Goal: Answer question/provide support

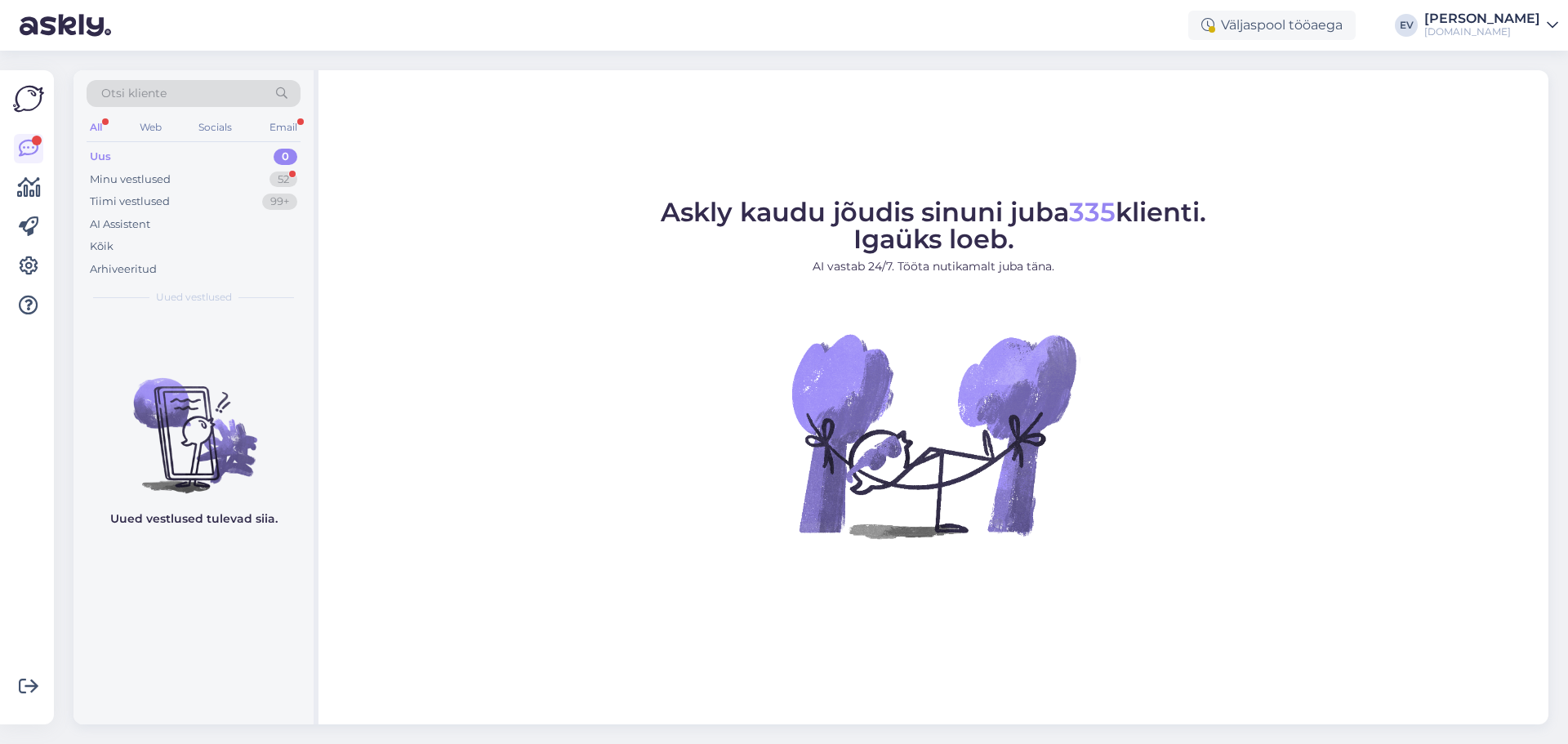
click at [207, 152] on div "Uus 0" at bounding box center [193, 156] width 214 height 23
click at [190, 244] on div "Kõik" at bounding box center [193, 246] width 214 height 23
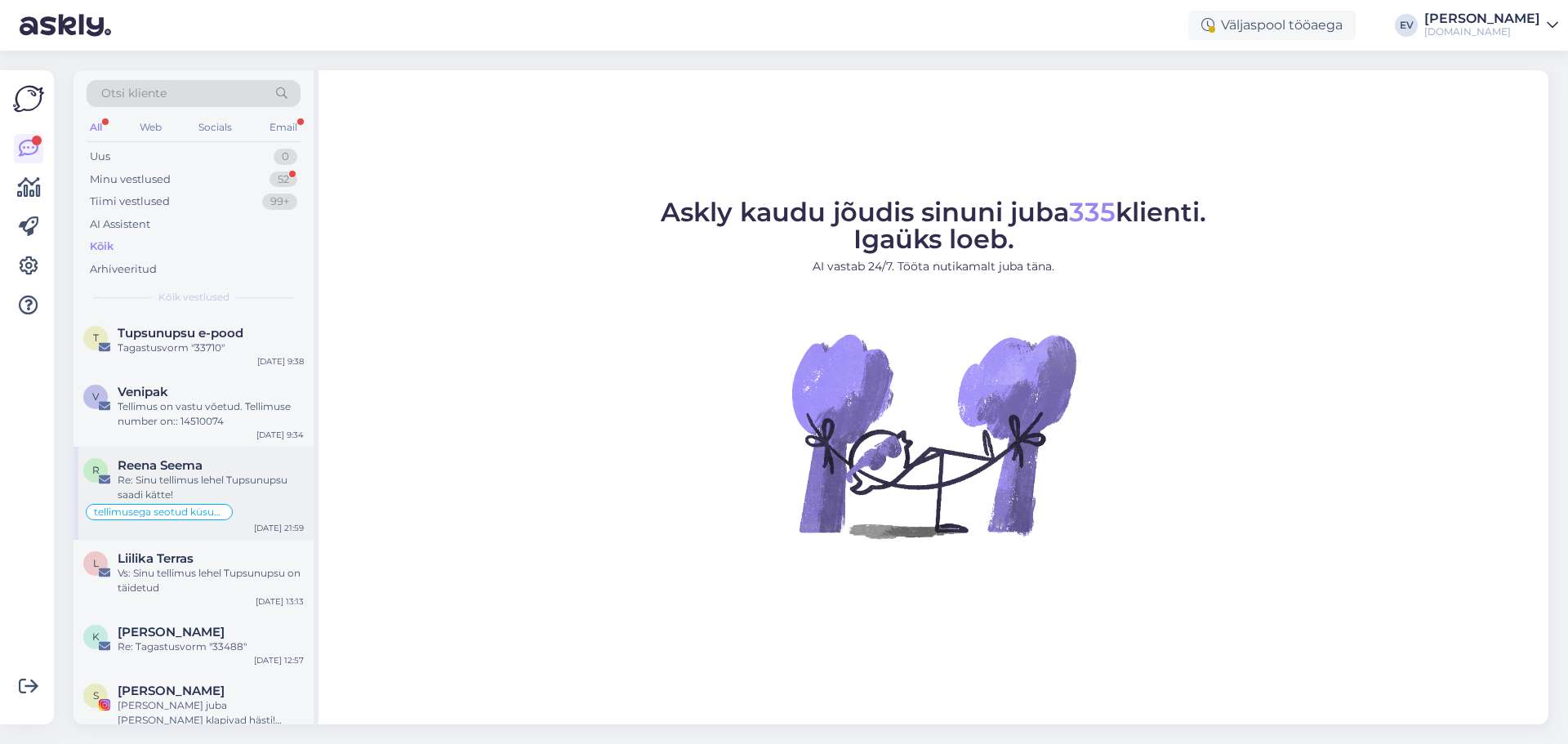
click at [246, 462] on div "Reena Seema" at bounding box center [210, 465] width 186 height 15
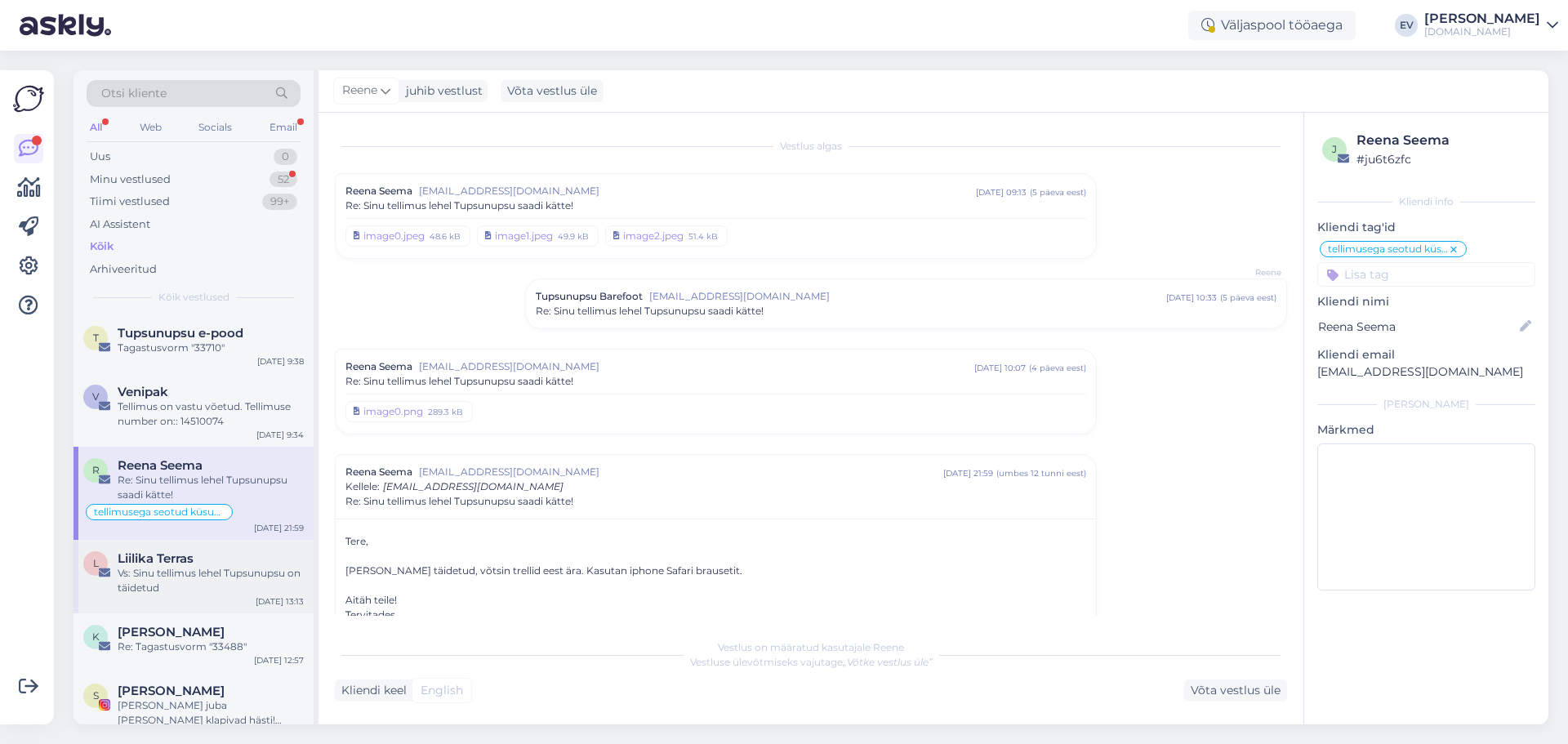
click at [224, 557] on div "Liilika Terras" at bounding box center [210, 559] width 186 height 15
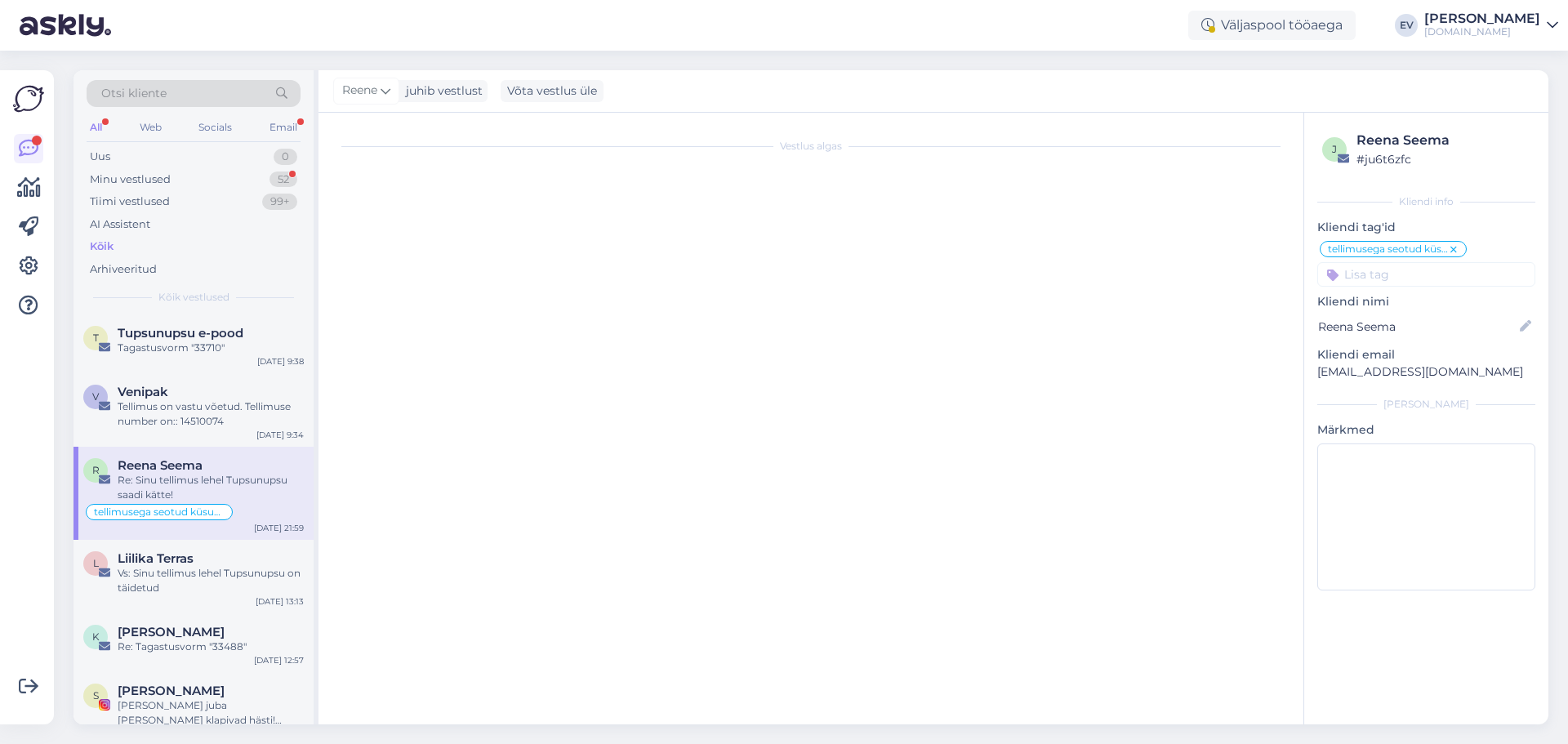
type textarea "vastatud"
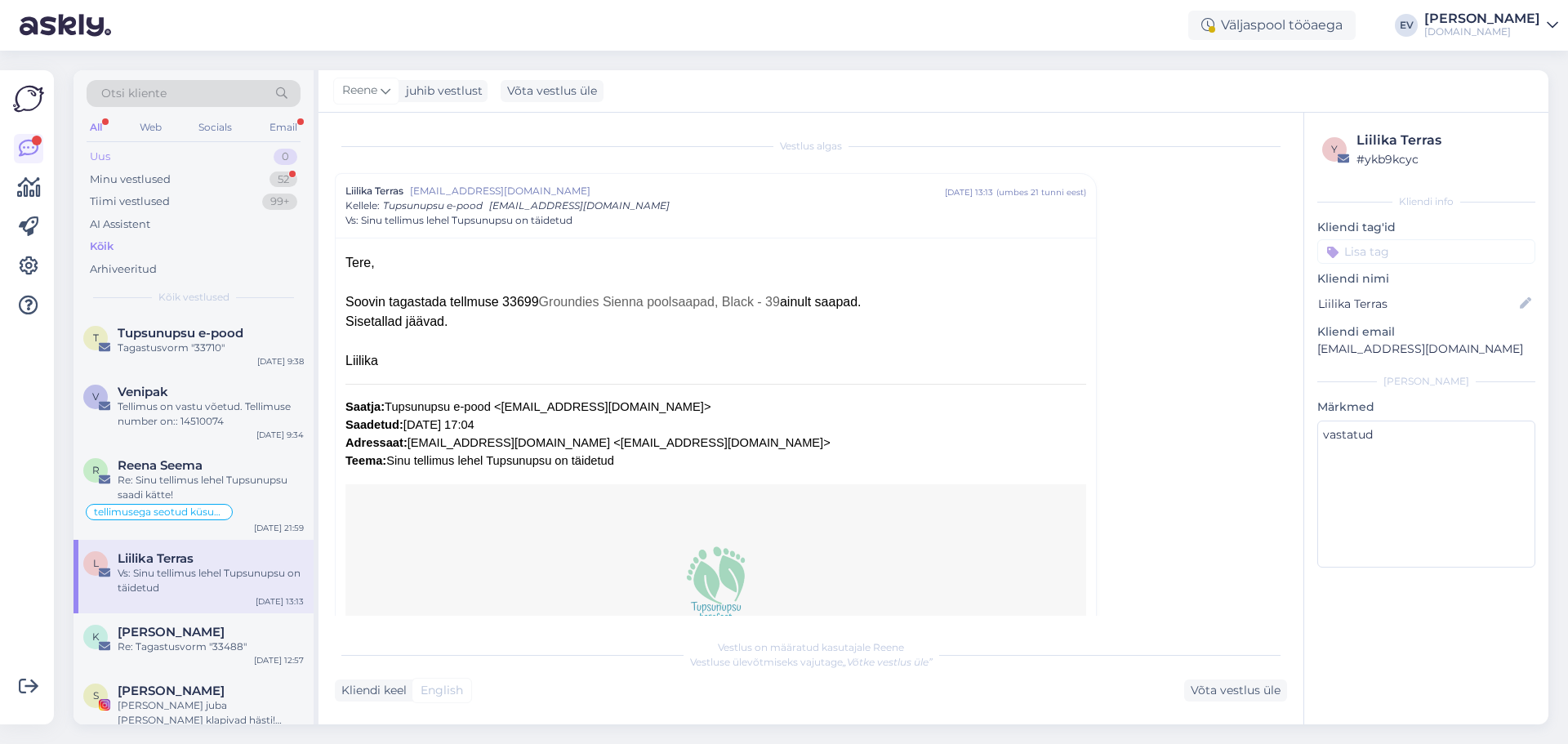
click at [197, 151] on div "Uus 0" at bounding box center [193, 156] width 214 height 23
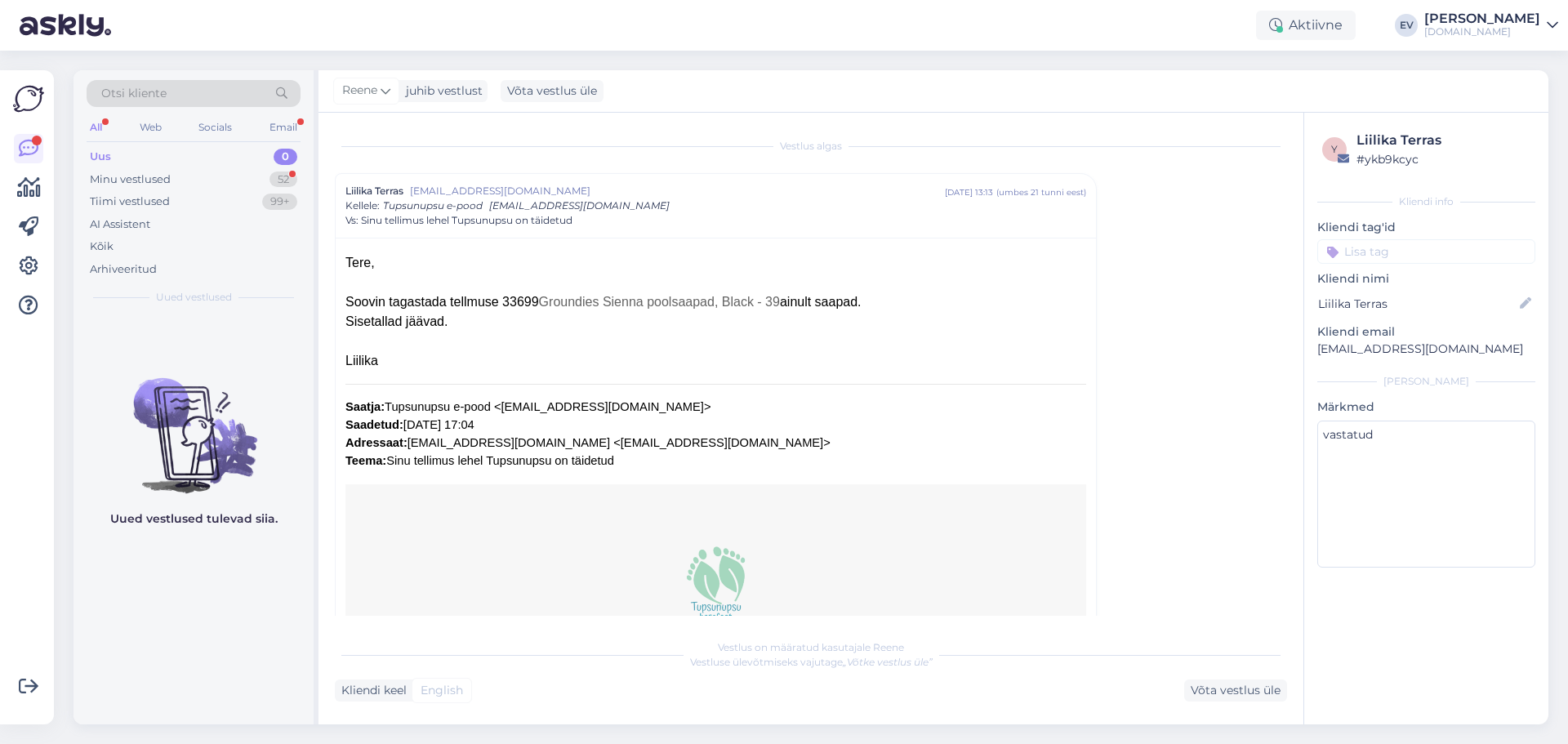
click at [209, 145] on div "Uus 0" at bounding box center [193, 156] width 214 height 23
click at [157, 154] on div "Uus 0" at bounding box center [193, 156] width 214 height 23
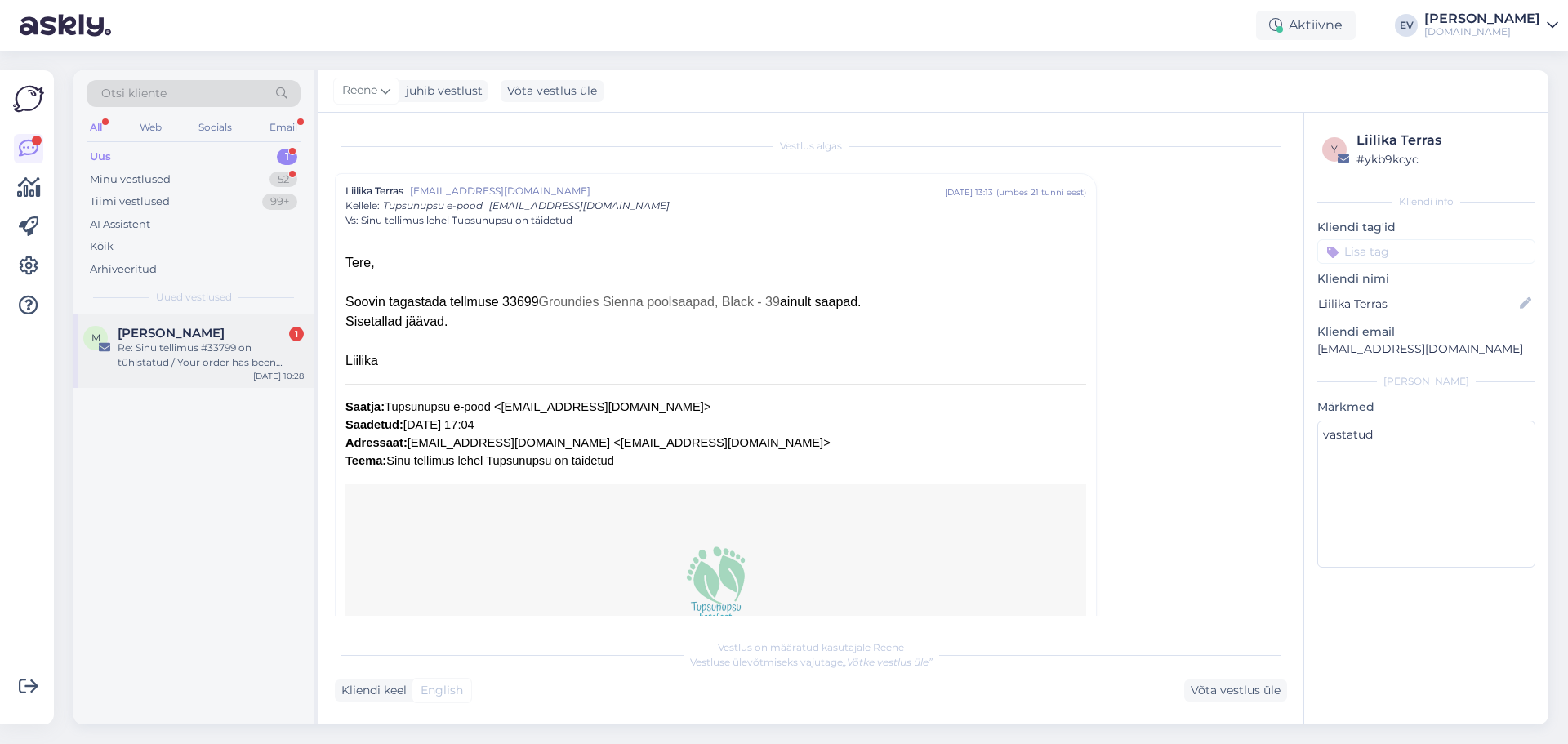
click at [201, 338] on span "[PERSON_NAME]" at bounding box center [171, 334] width 107 height 15
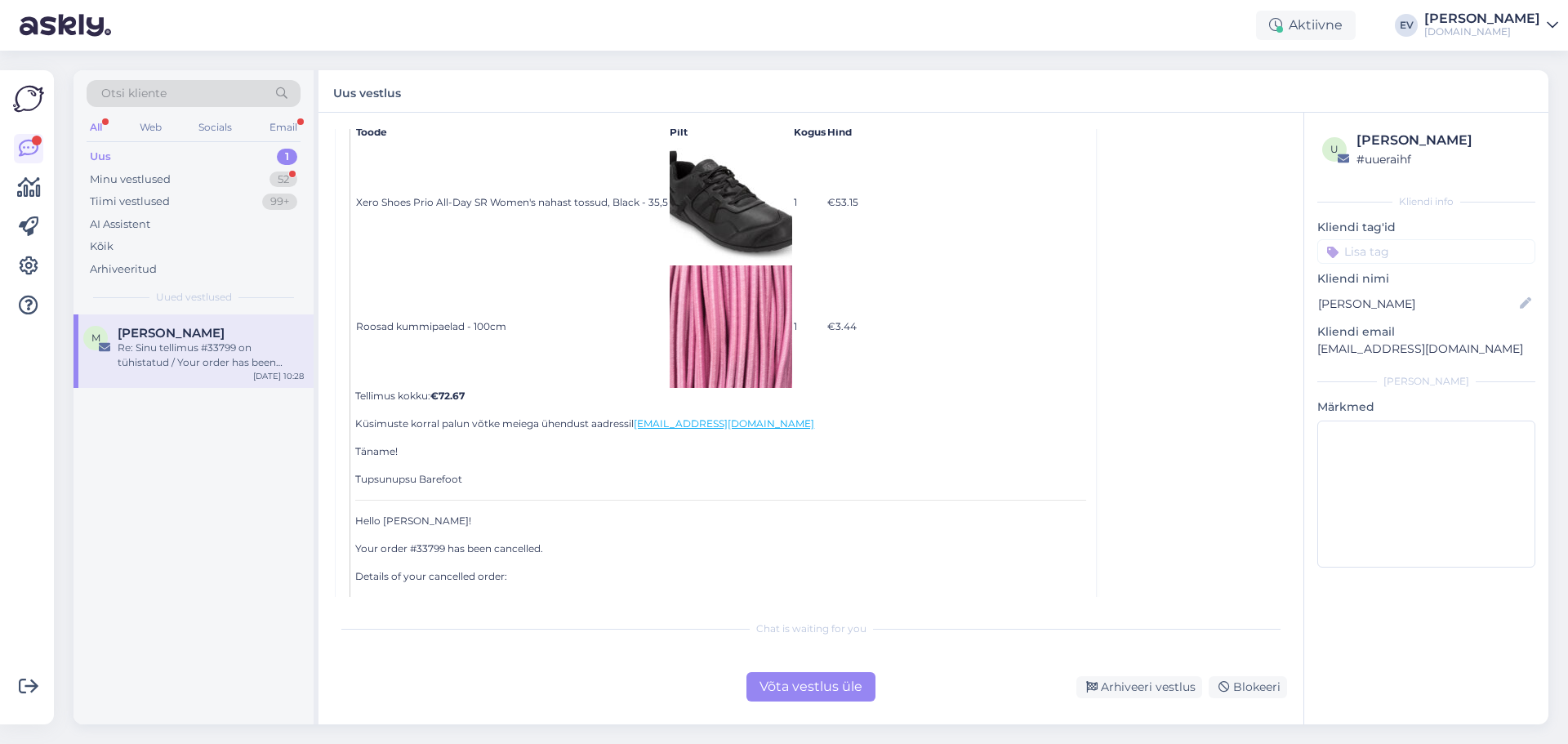
scroll to position [73, 0]
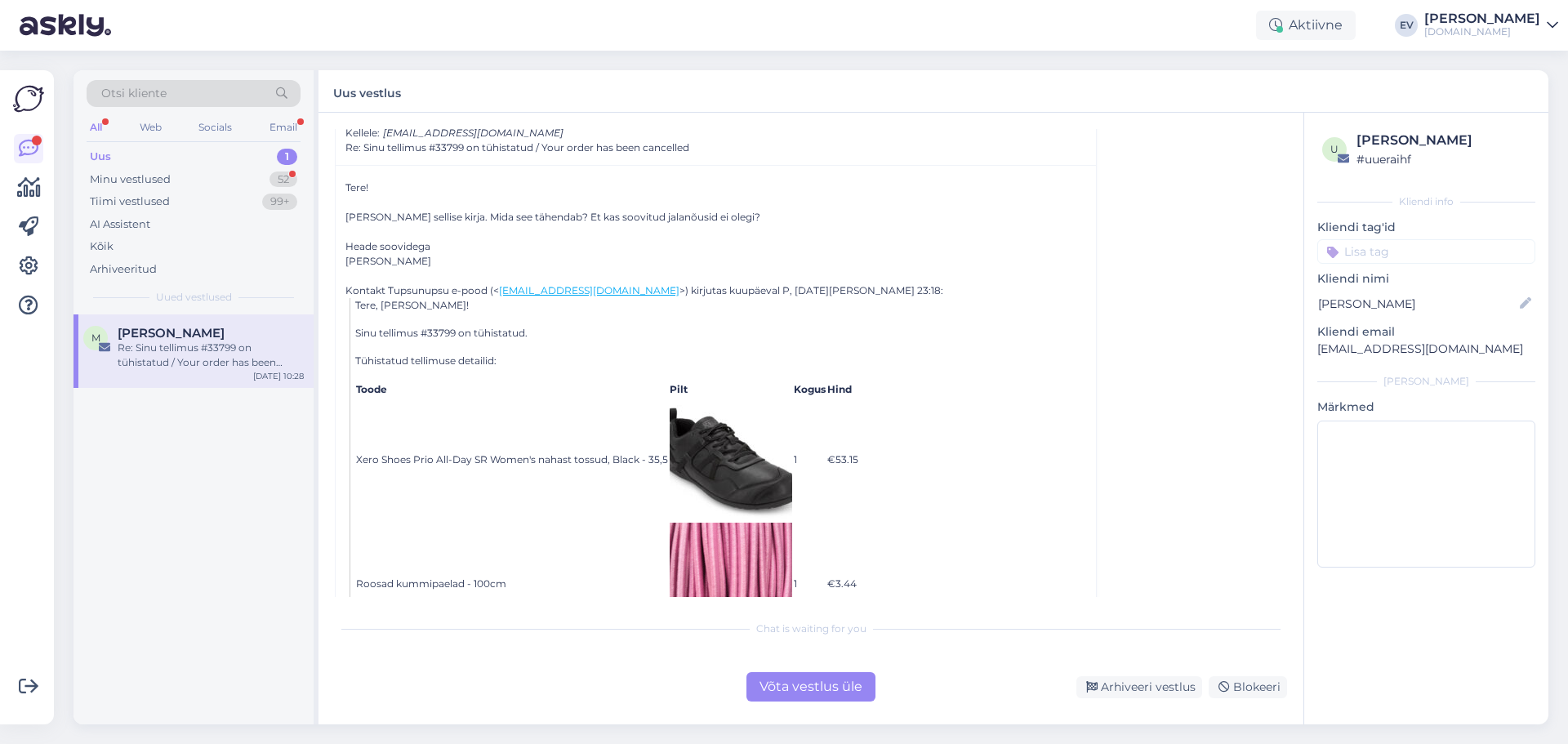
click at [814, 693] on div "Võta vestlus üle" at bounding box center [811, 686] width 129 height 29
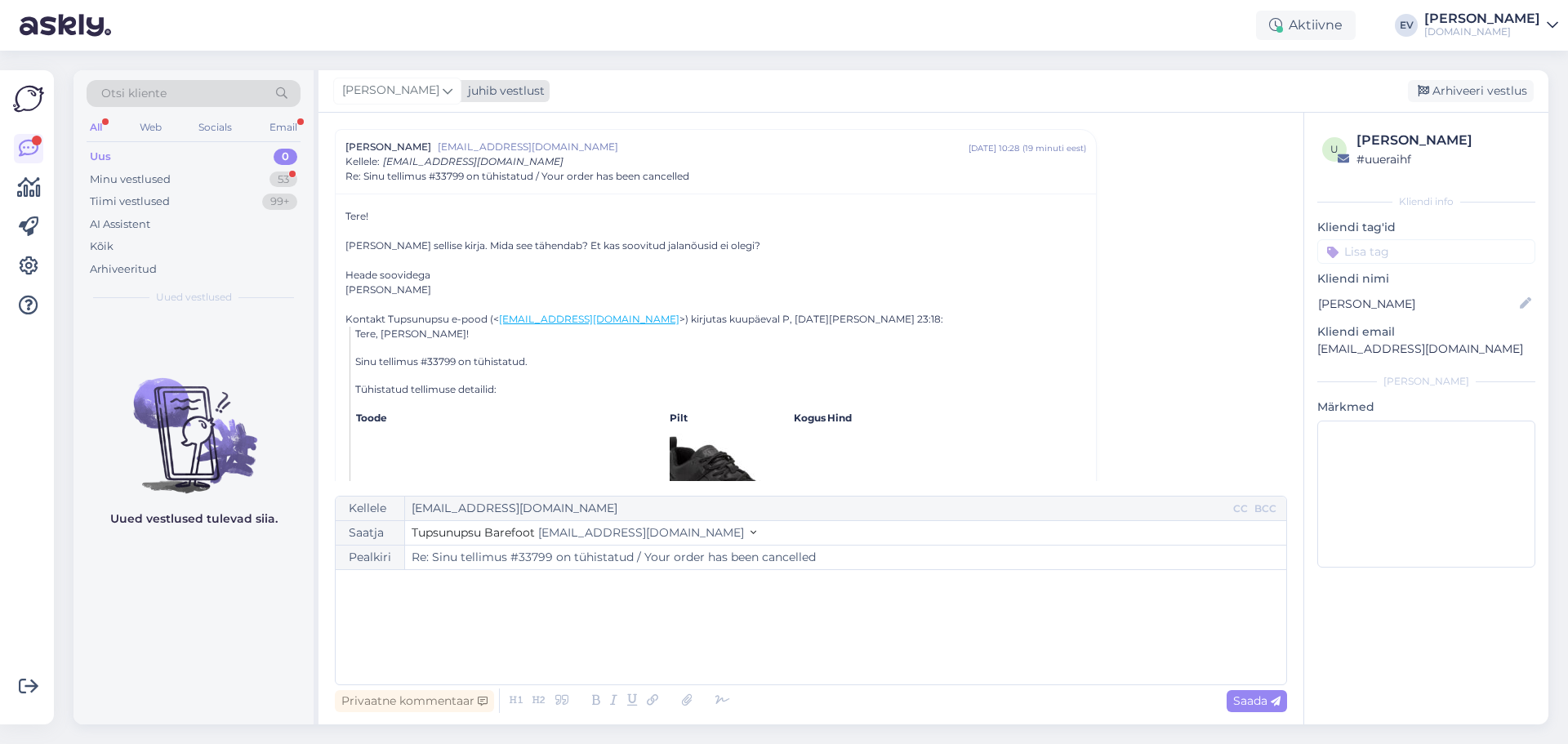
click at [442, 92] on icon at bounding box center [447, 90] width 9 height 18
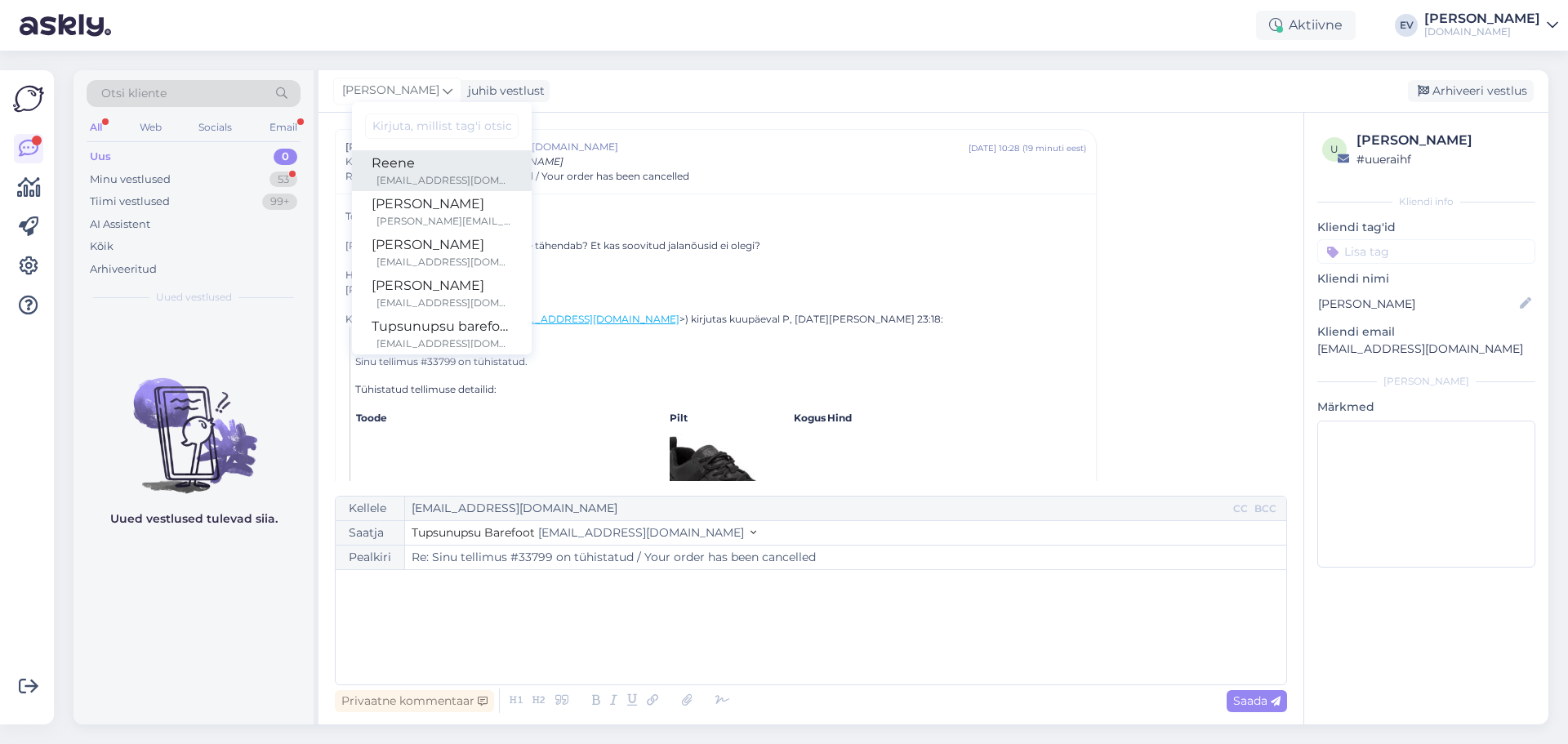
drag, startPoint x: 413, startPoint y: 164, endPoint x: 434, endPoint y: 187, distance: 31.1
click at [413, 164] on div "Reene" at bounding box center [442, 163] width 140 height 20
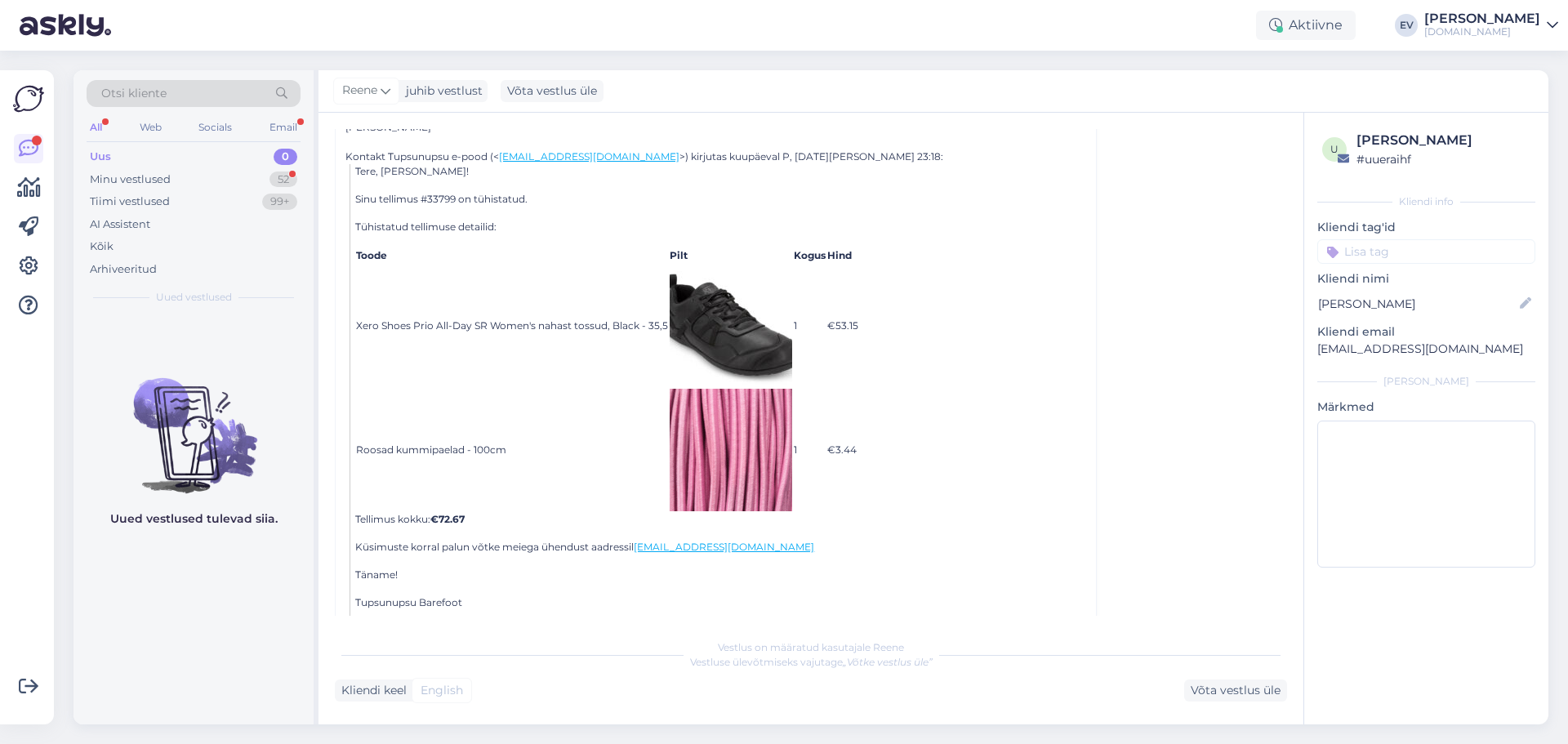
scroll to position [208, 0]
click at [1215, 699] on div "Võta vestlus üle" at bounding box center [1235, 690] width 103 height 22
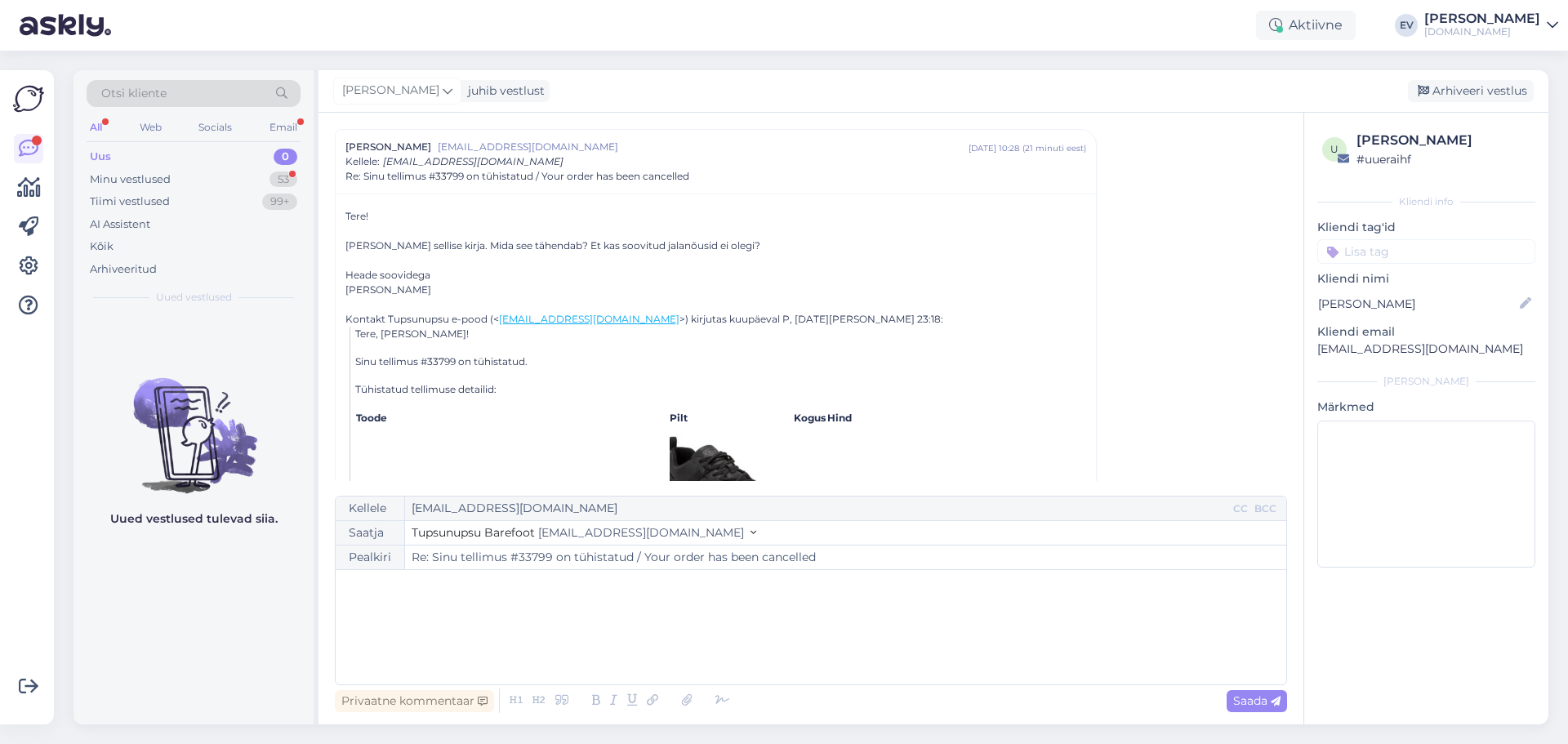
scroll to position [0, 0]
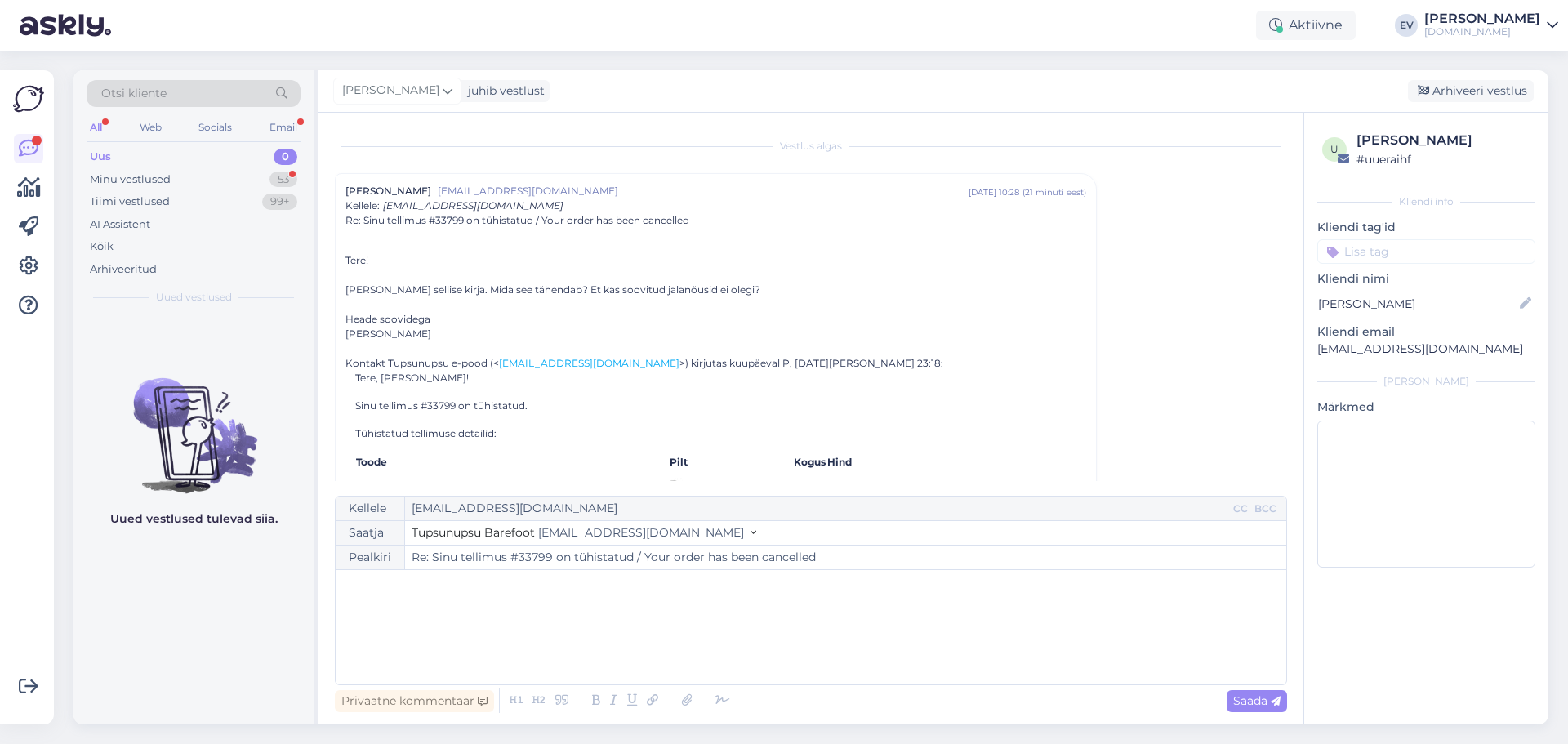
click at [712, 623] on div "﻿" at bounding box center [811, 626] width 934 height 98
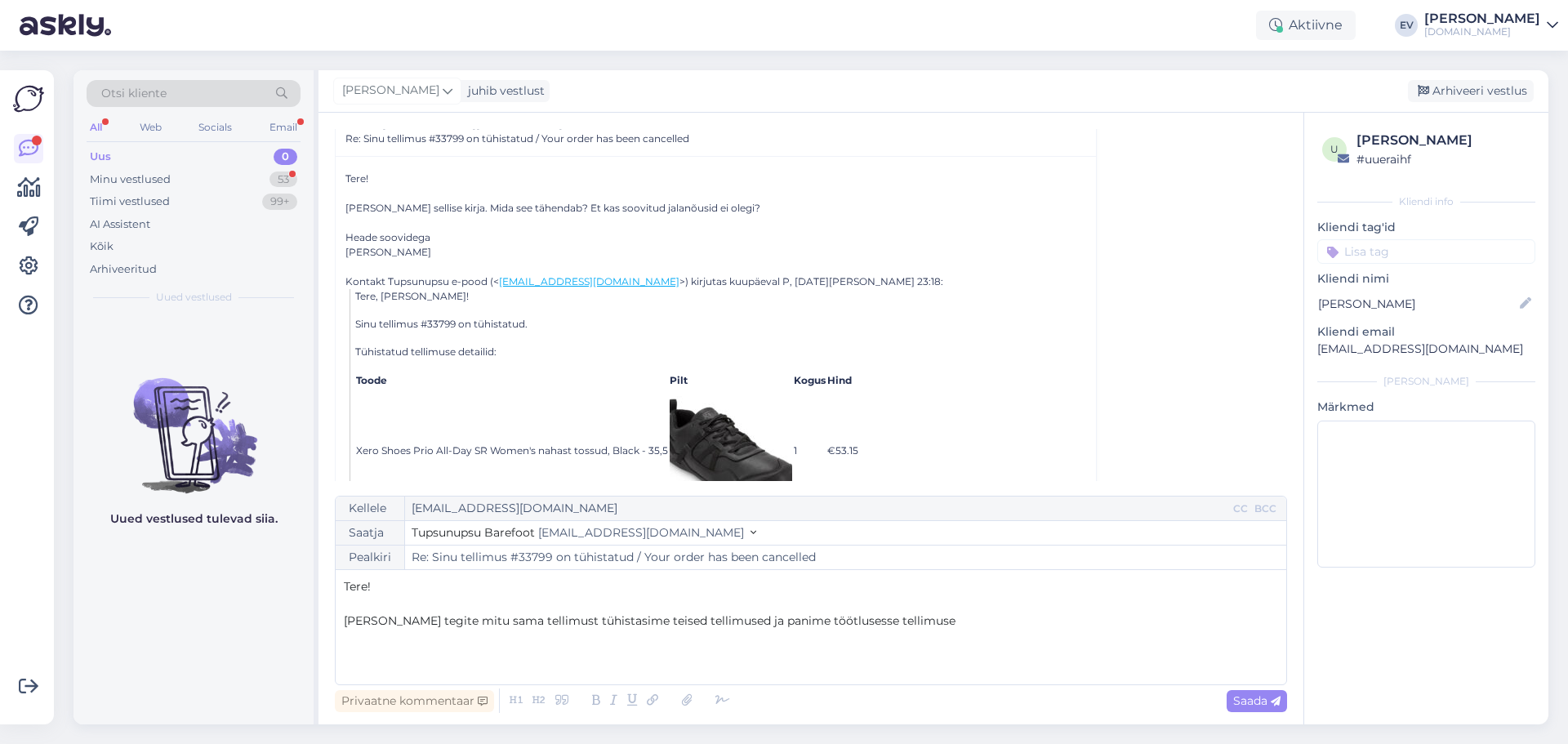
click at [824, 617] on span "[PERSON_NAME] tegite mitu sama tellimust tühistasime teised tellimused ja panim…" at bounding box center [649, 621] width 611 height 15
click at [930, 619] on p "[PERSON_NAME] tegite mitu sama tellimust tühistasime teised tellimused ja panim…" at bounding box center [811, 621] width 934 height 17
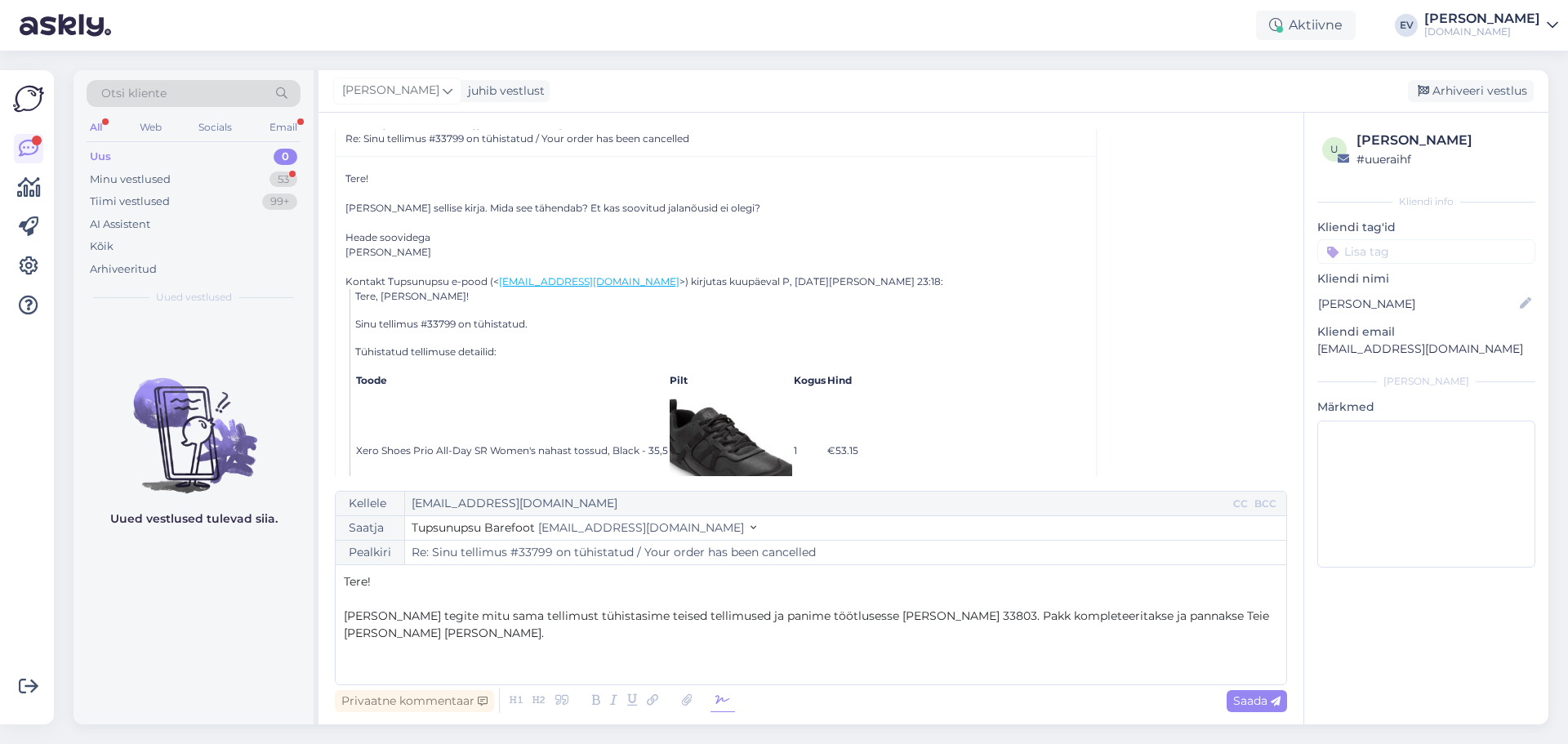
click at [720, 704] on icon at bounding box center [723, 700] width 25 height 23
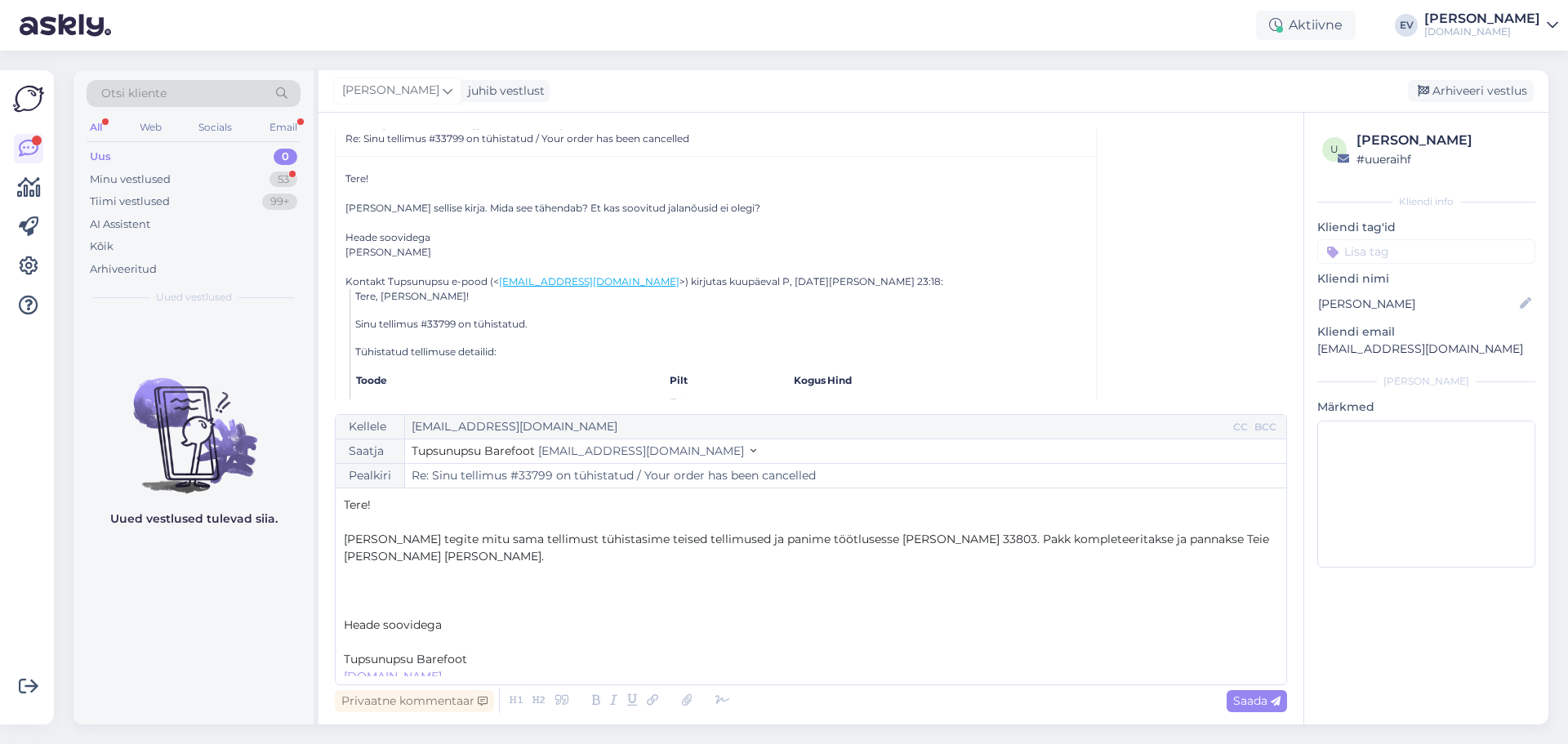
click at [477, 651] on p "Tupsunupsu Barefoot" at bounding box center [811, 660] width 934 height 17
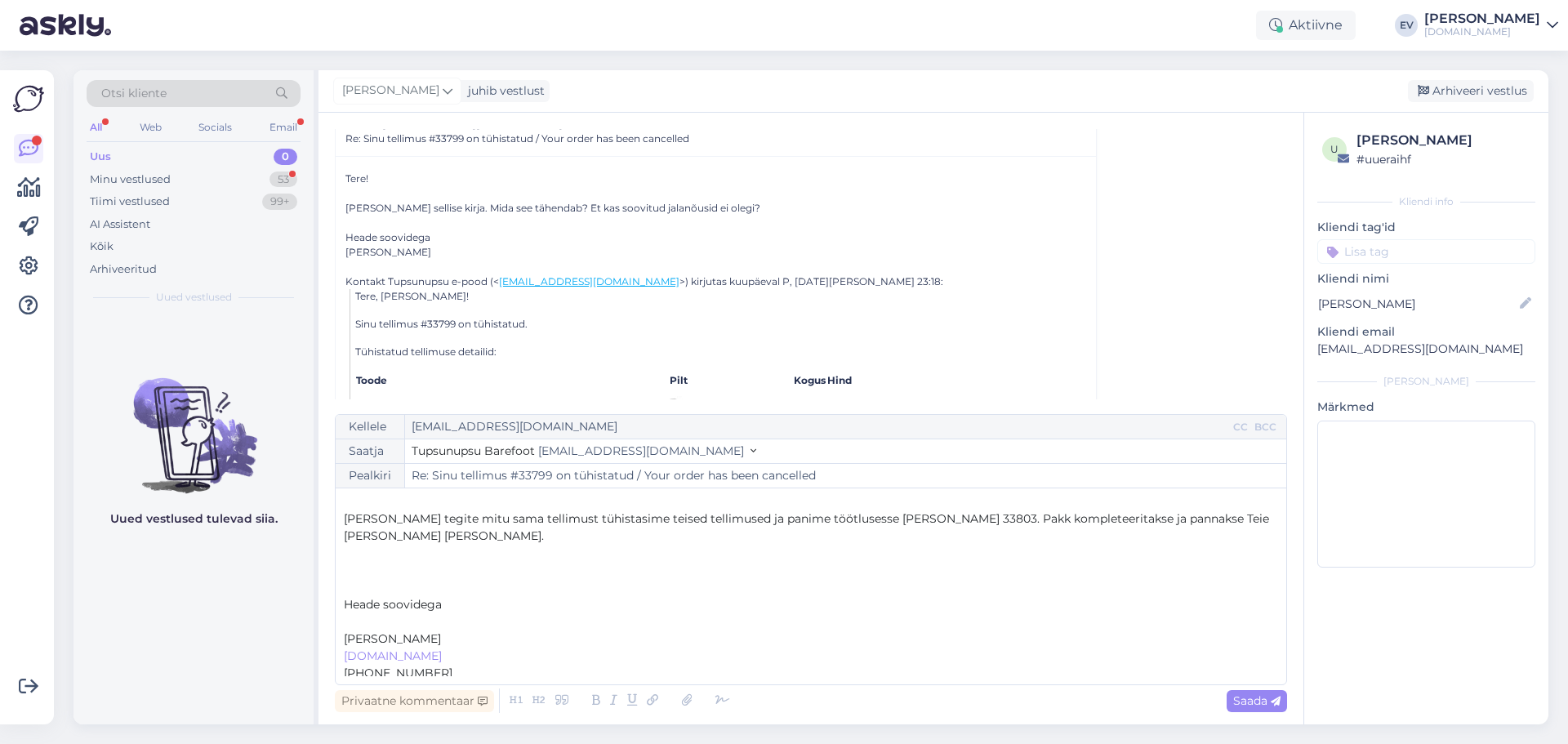
scroll to position [27, 0]
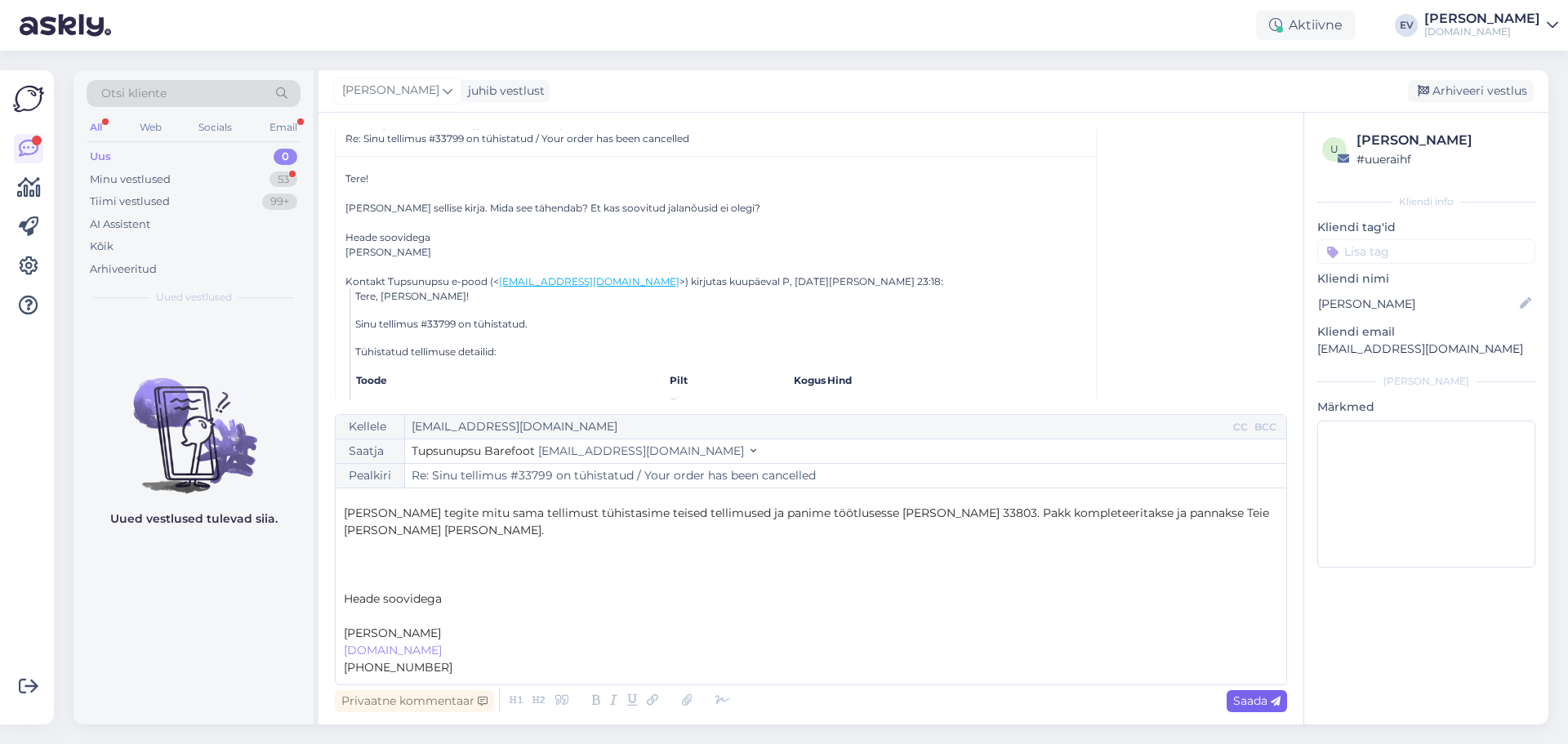
click at [1240, 704] on span "Saada" at bounding box center [1256, 701] width 47 height 15
type input "Re: Sinu tellimus #33799 on tühistatud / Your order has been cancelled"
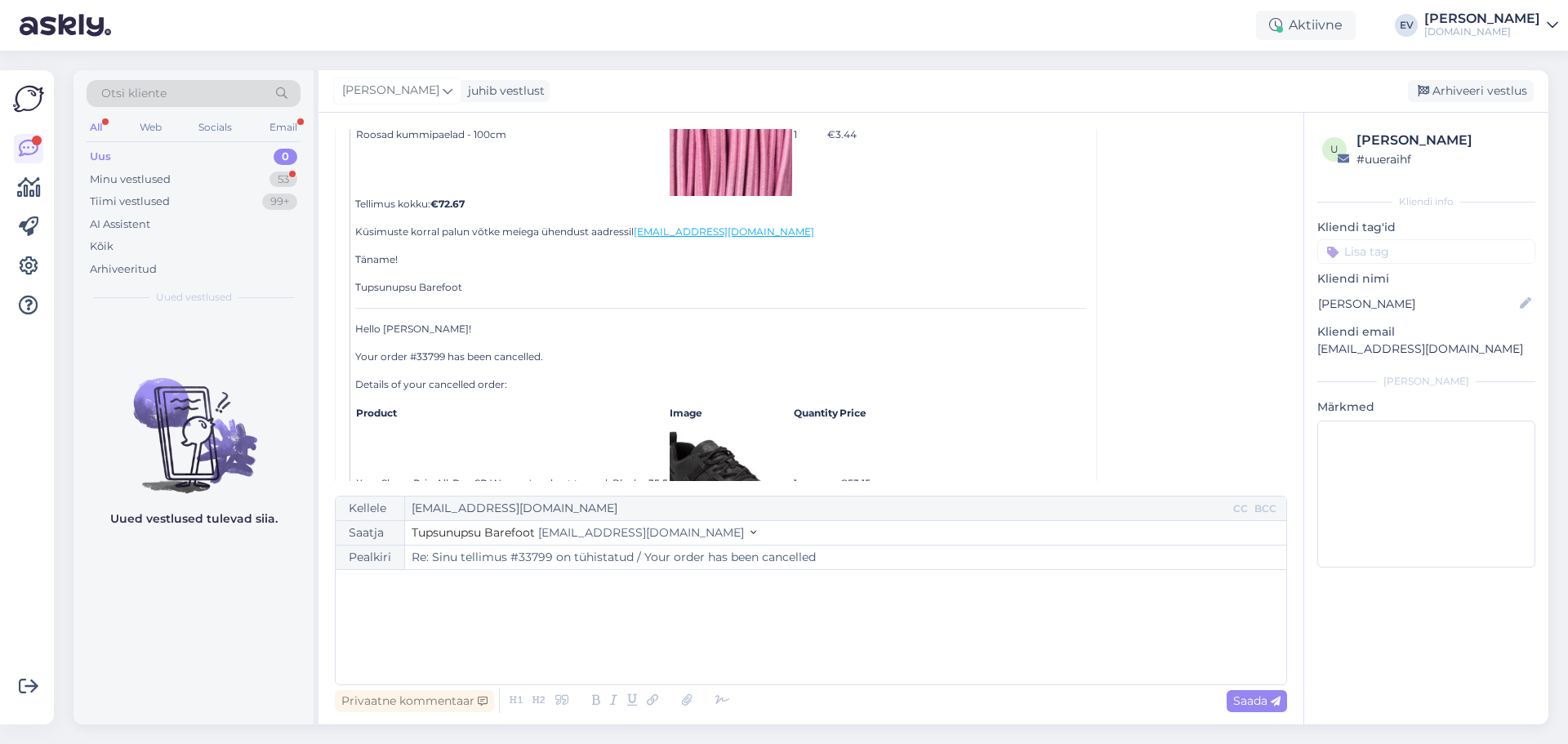
scroll to position [1303, 0]
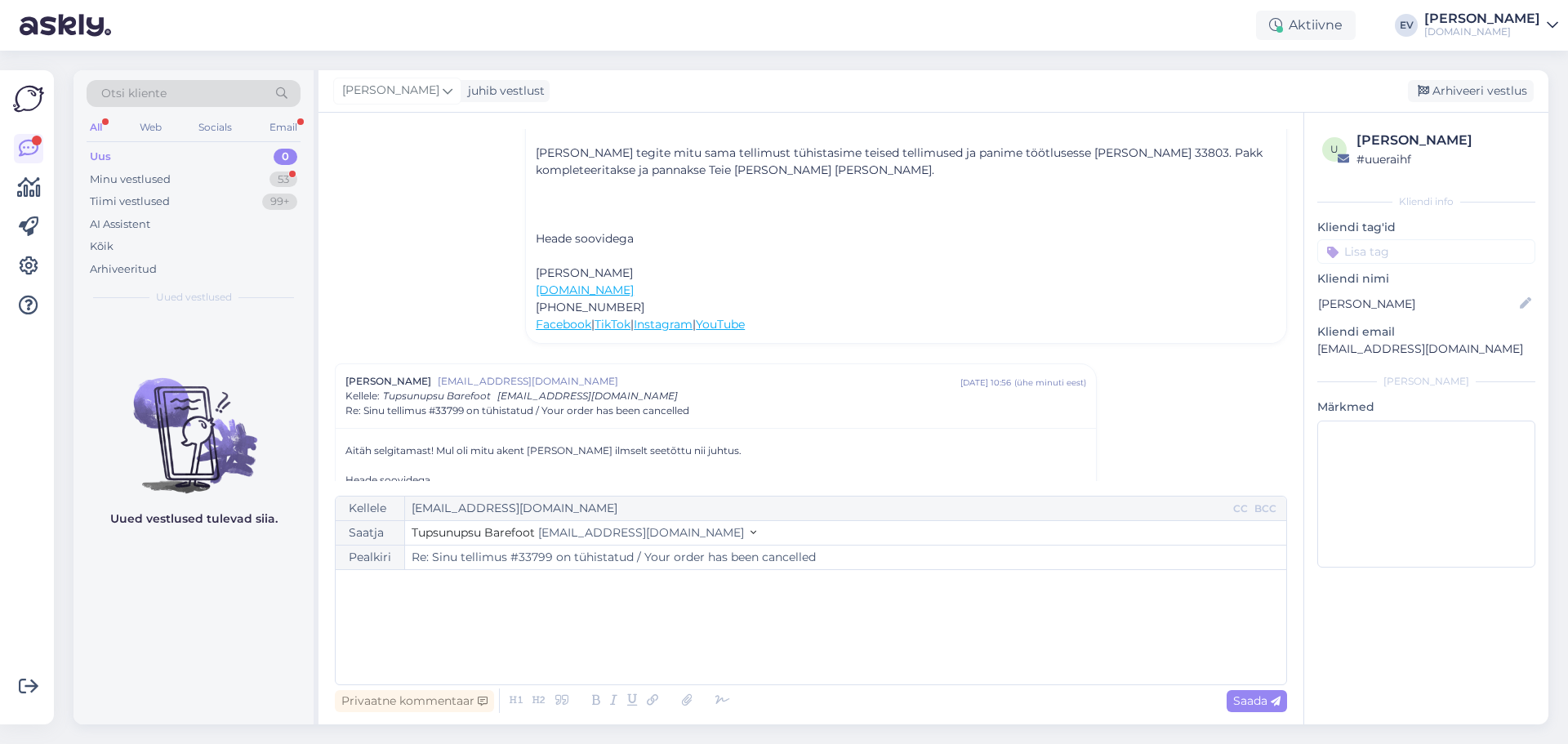
click at [146, 153] on div "Uus 0" at bounding box center [193, 156] width 214 height 23
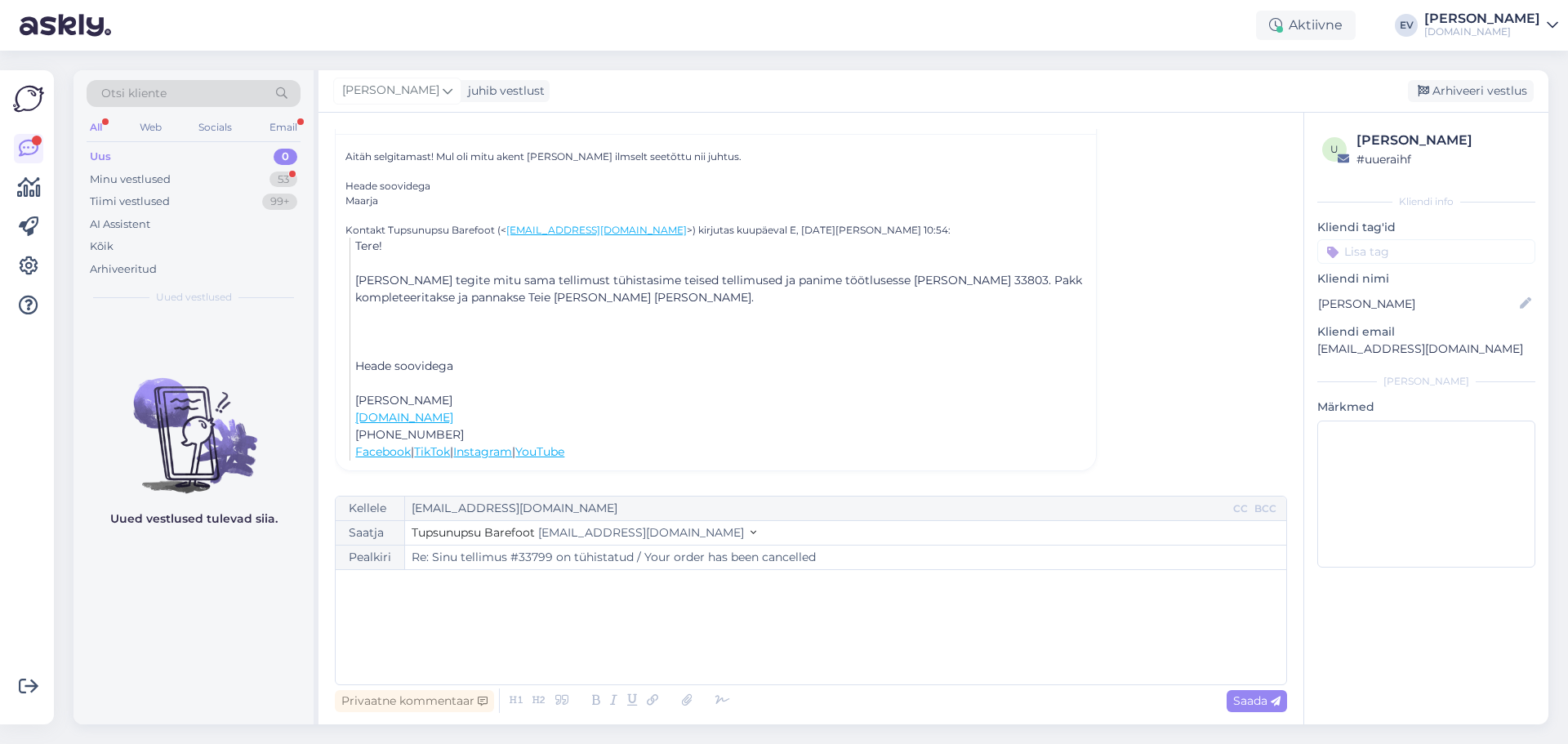
scroll to position [1270, 0]
